Goal: Navigation & Orientation: Find specific page/section

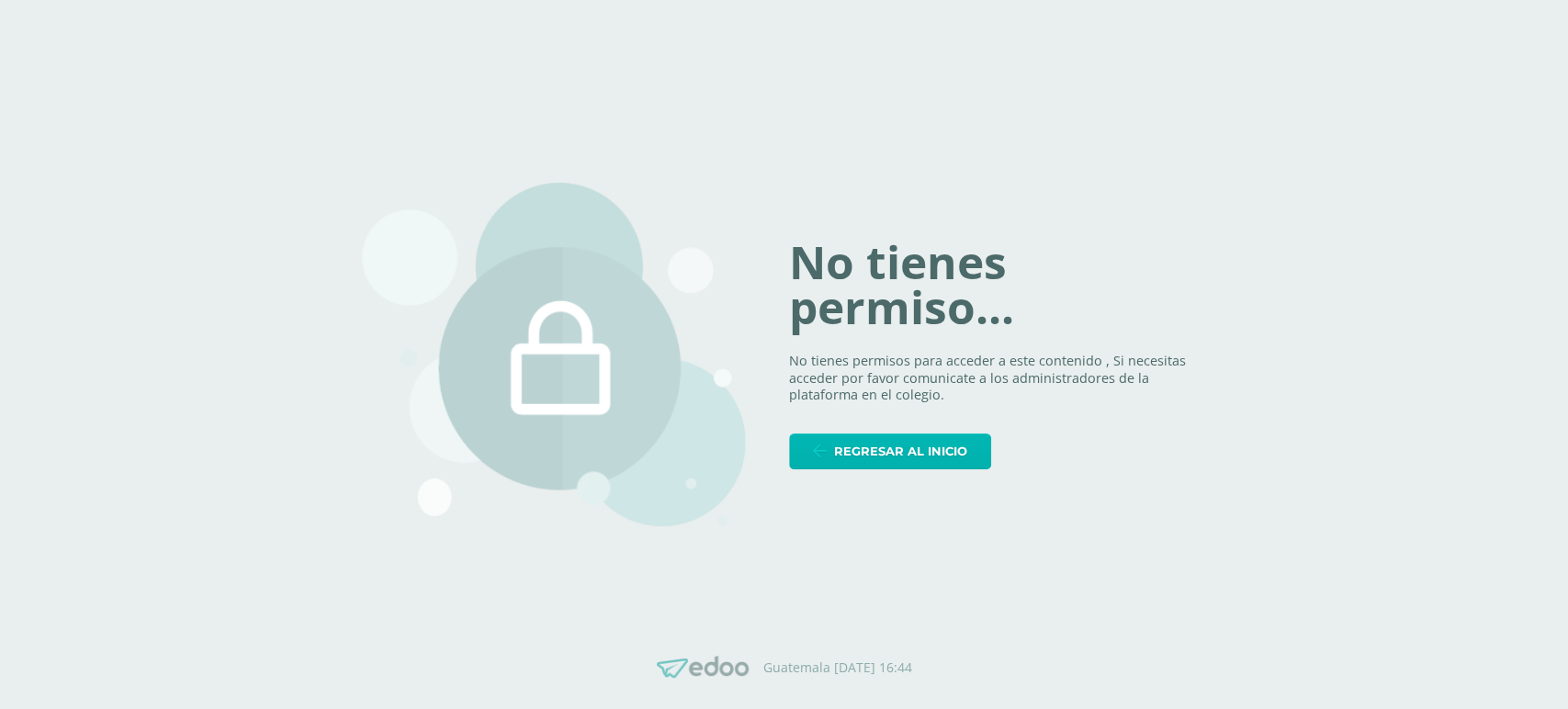
click at [838, 448] on span "Regresar al inicio" at bounding box center [900, 451] width 133 height 34
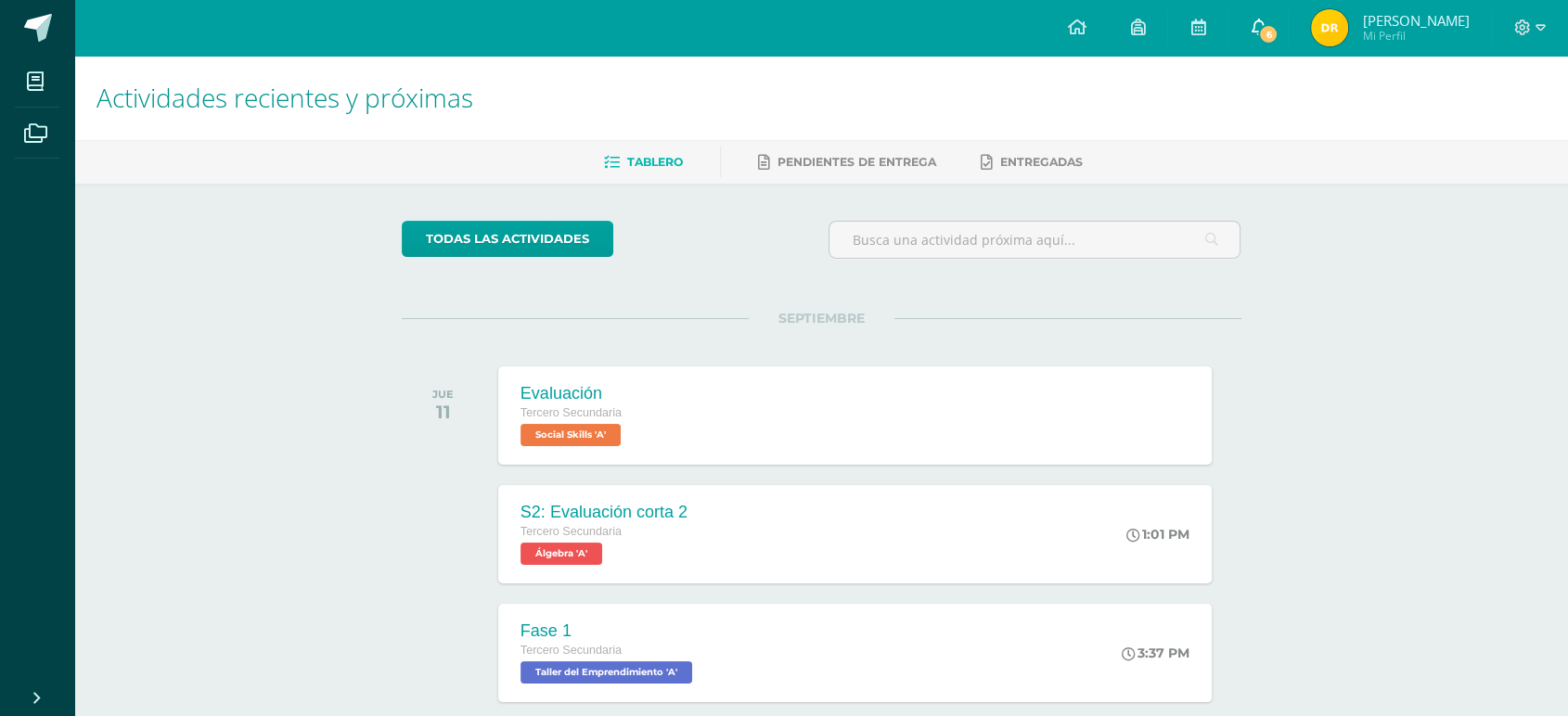
click at [1279, 27] on span "6" at bounding box center [1268, 34] width 20 height 20
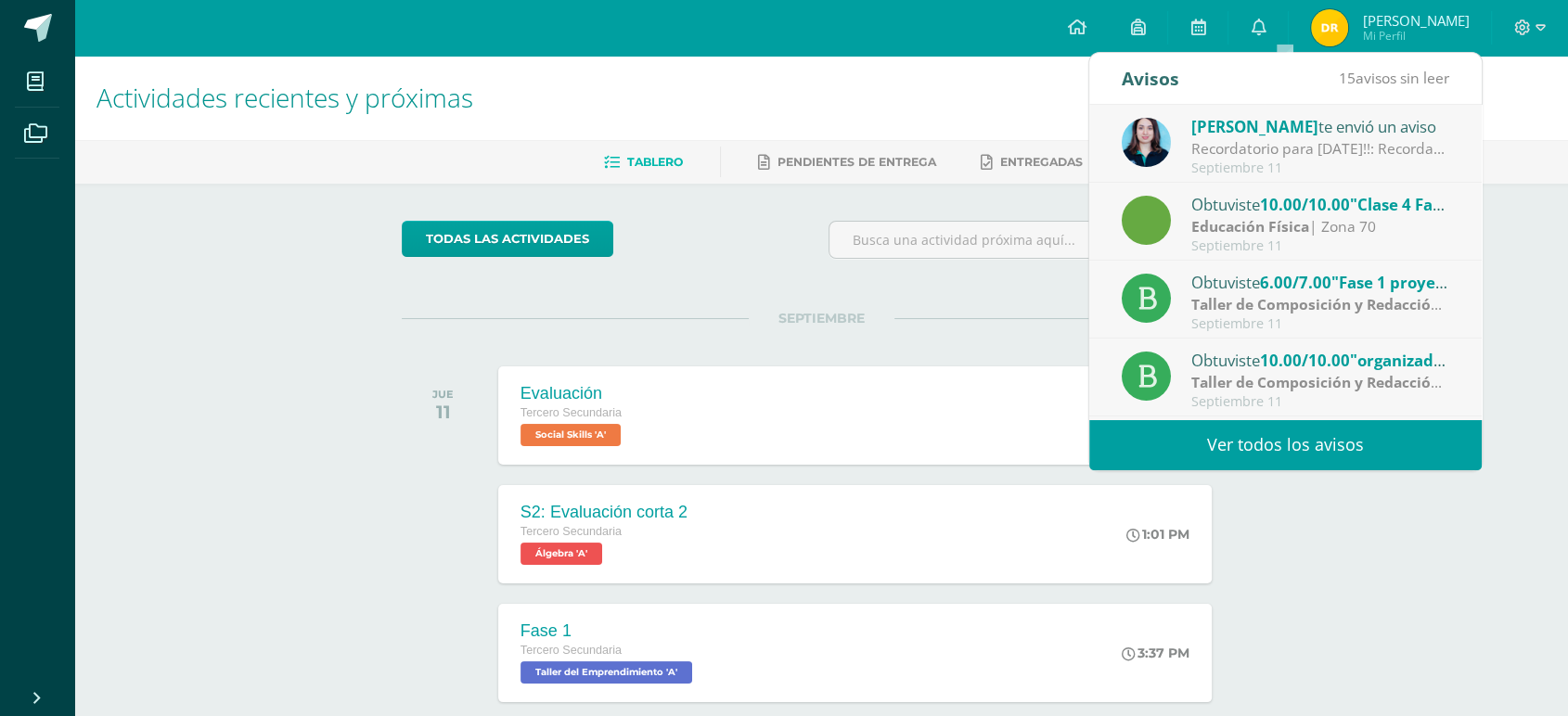
click at [998, 261] on div at bounding box center [1035, 247] width 428 height 53
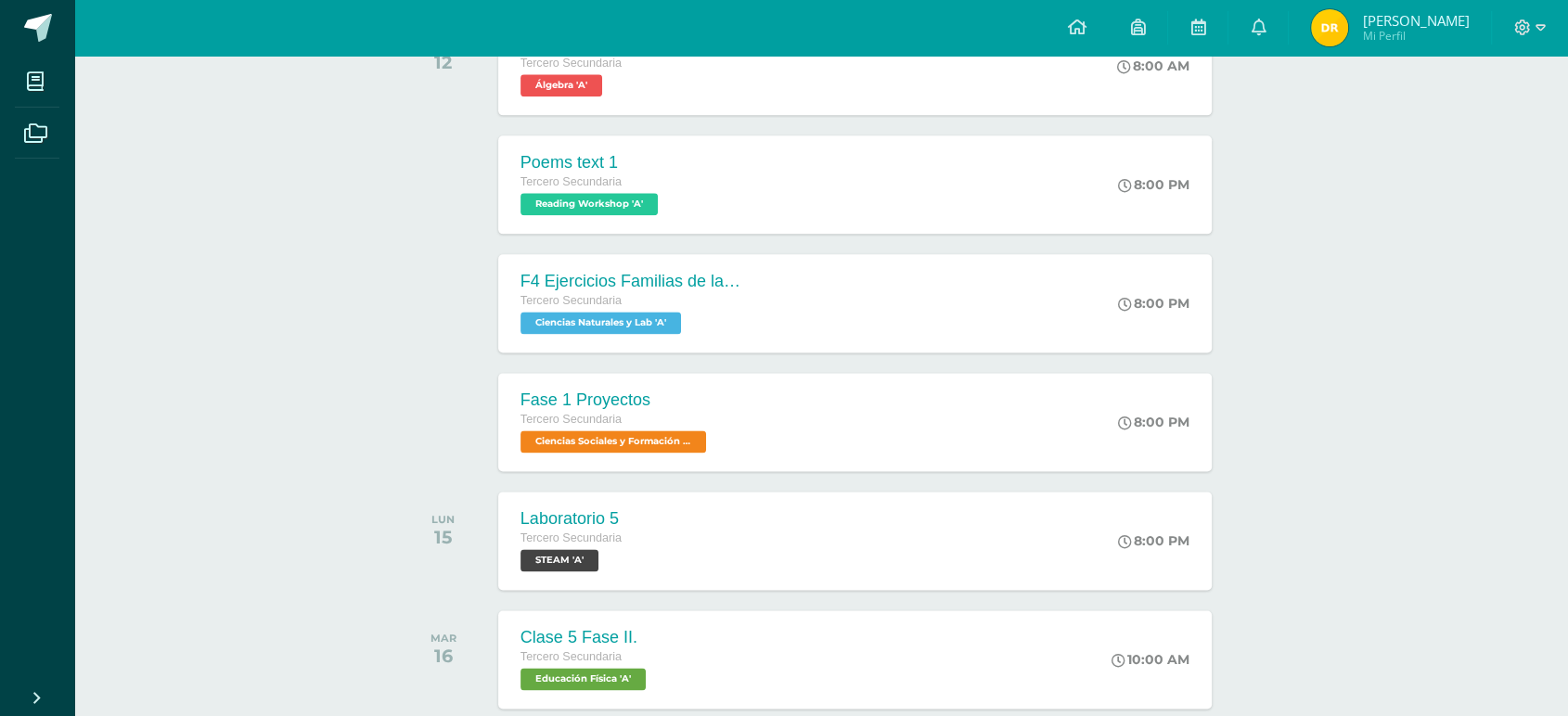
scroll to position [2369, 0]
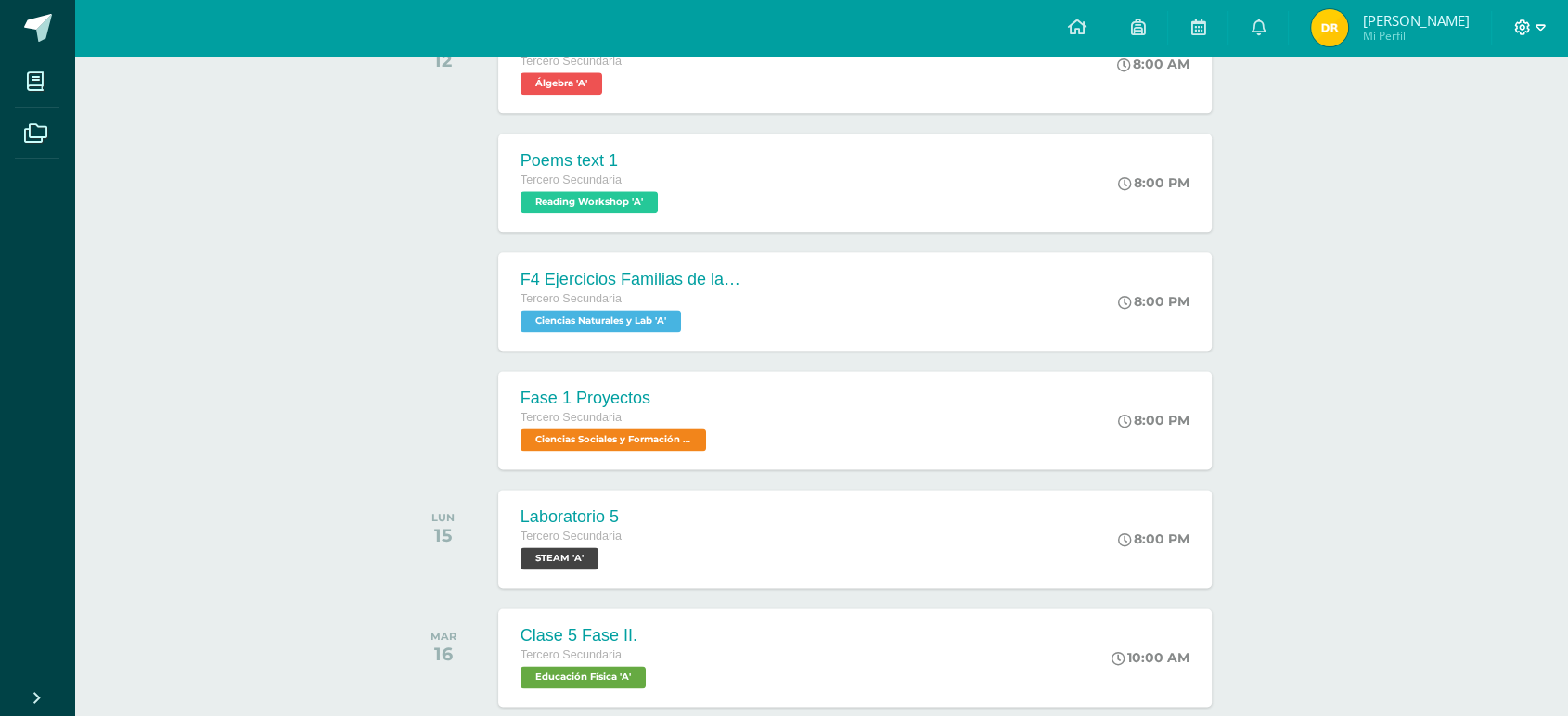
click at [1528, 28] on icon at bounding box center [1523, 27] width 16 height 16
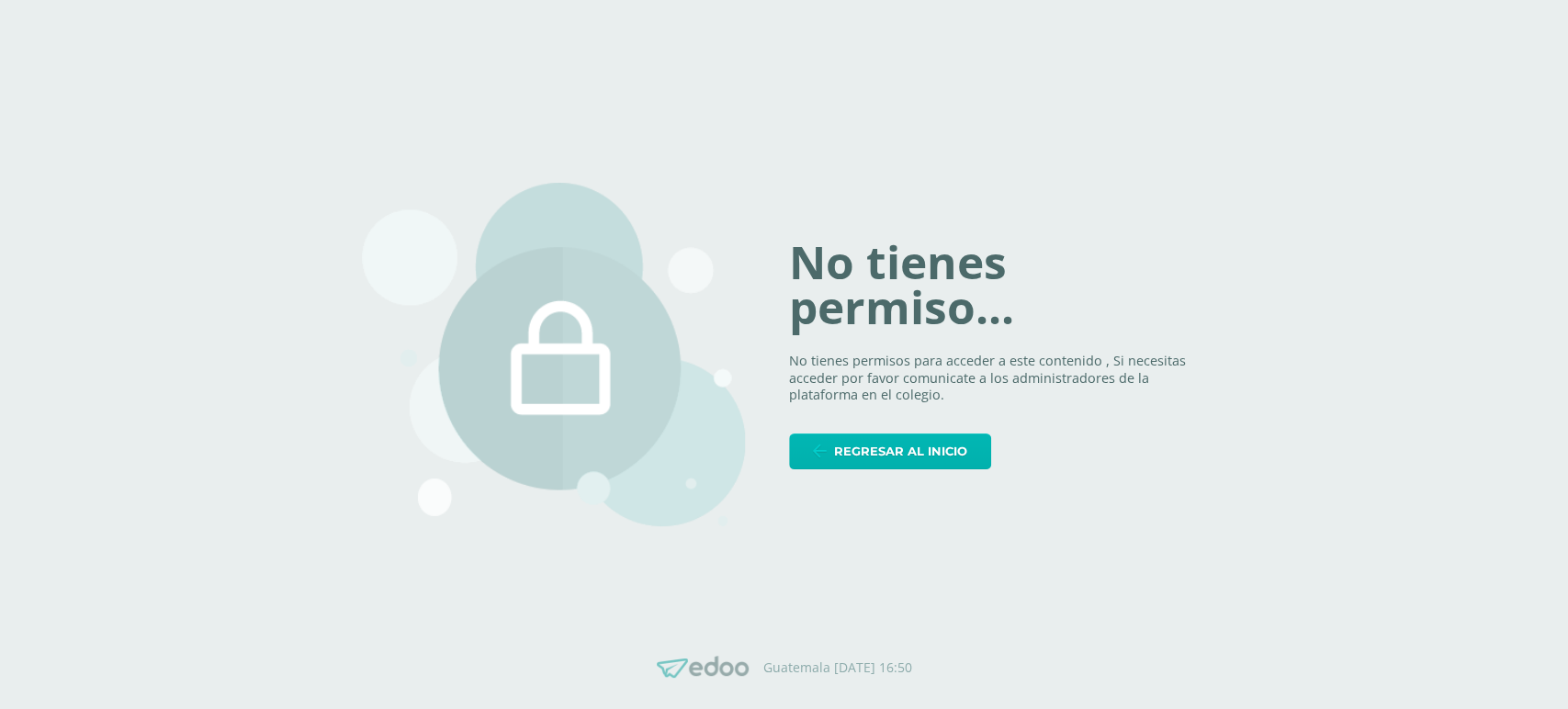
click at [940, 462] on span "Regresar al inicio" at bounding box center [900, 451] width 133 height 34
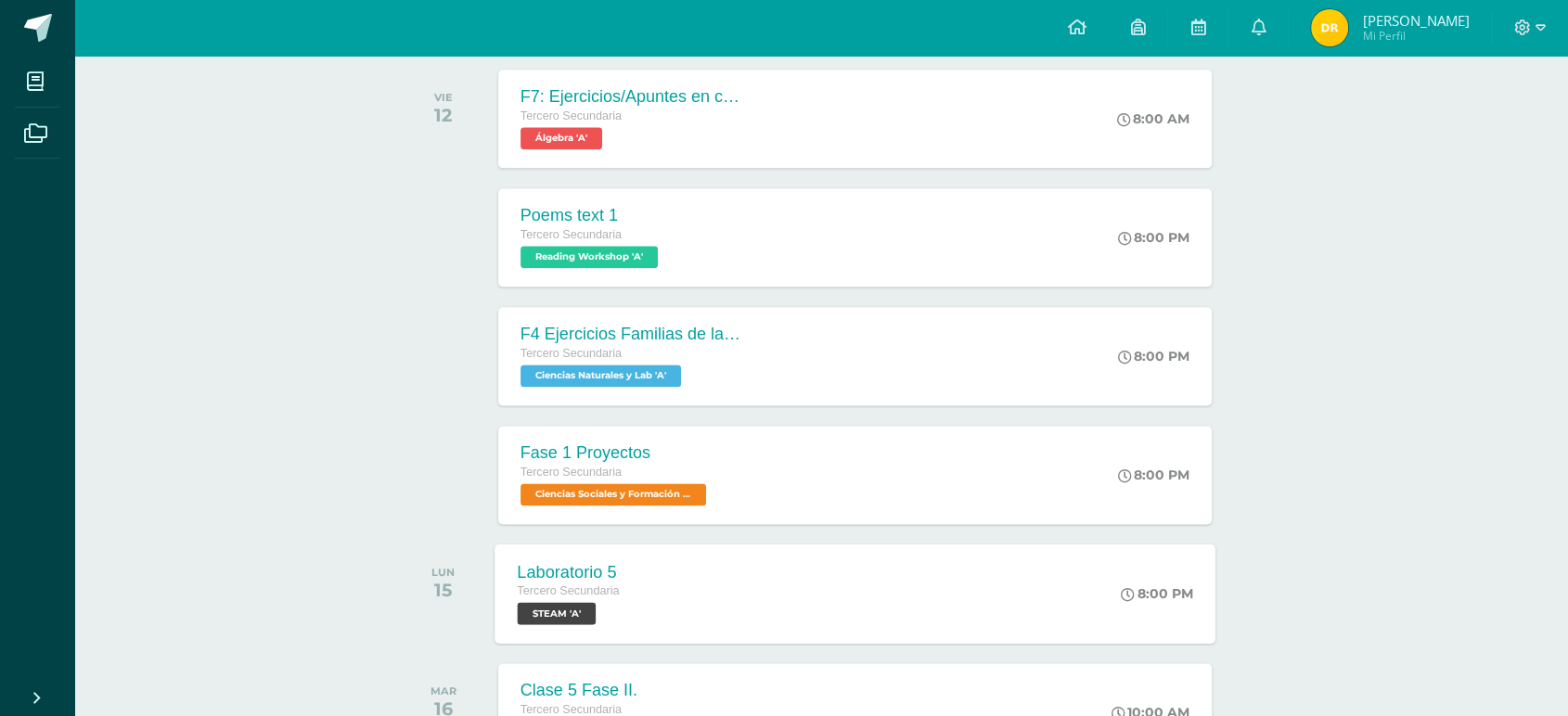
scroll to position [2284, 0]
